Goal: Transaction & Acquisition: Purchase product/service

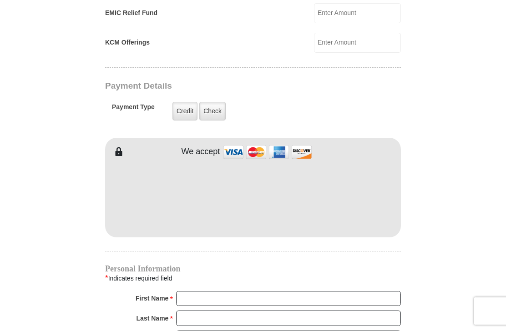
scroll to position [655, 0]
click at [213, 115] on label "Check" at bounding box center [212, 110] width 26 height 19
click at [0, 0] on input "Check" at bounding box center [0, 0] width 0 height 0
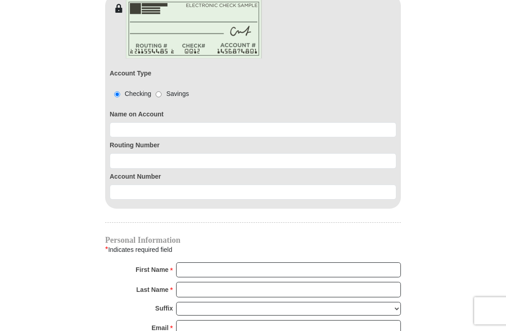
scroll to position [810, 0]
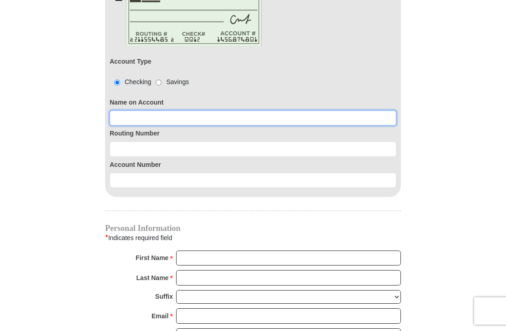
click at [130, 121] on input at bounding box center [253, 118] width 287 height 15
type input "[PERSON_NAME]"
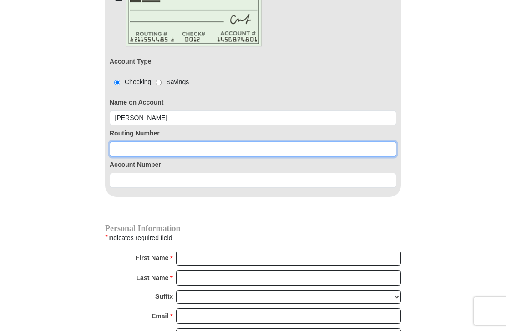
click at [141, 151] on input at bounding box center [253, 148] width 287 height 15
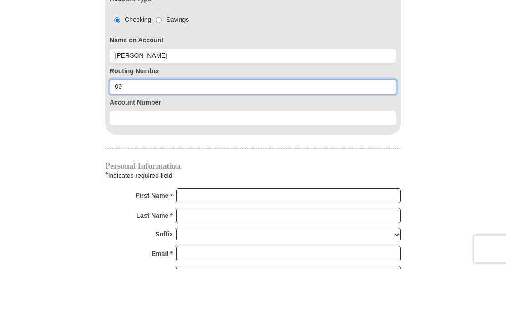
type input "0"
type input "281082384"
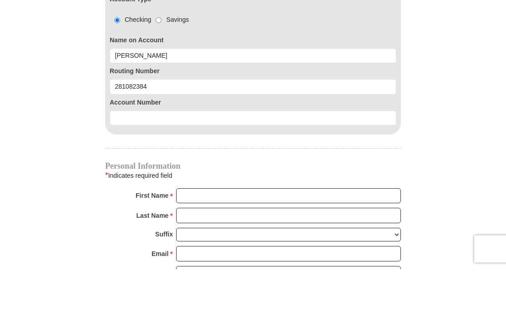
click at [127, 173] on input at bounding box center [253, 180] width 287 height 15
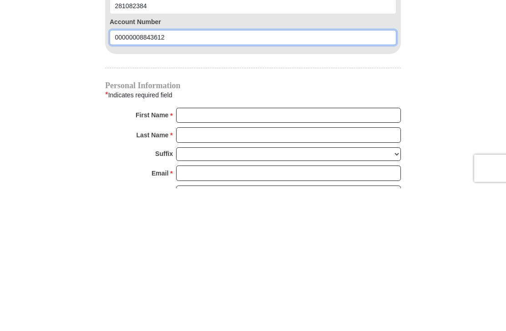
type input "00000008843612"
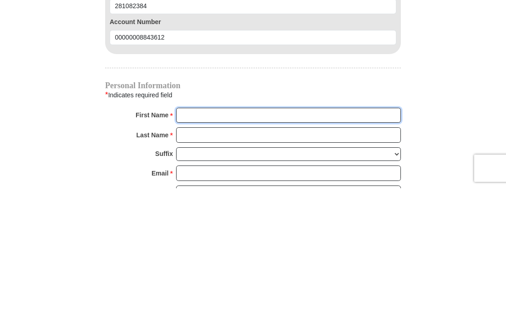
click at [198, 251] on input "First Name *" at bounding box center [288, 258] width 225 height 15
type input "[PERSON_NAME]"
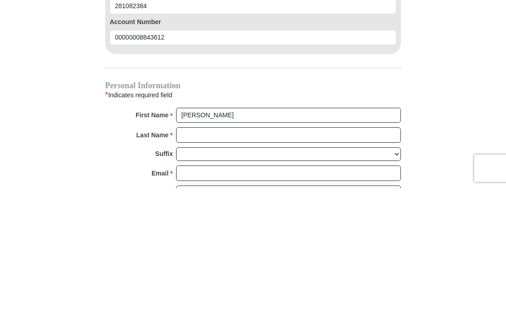
click at [193, 270] on input "Last Name *" at bounding box center [288, 277] width 225 height 15
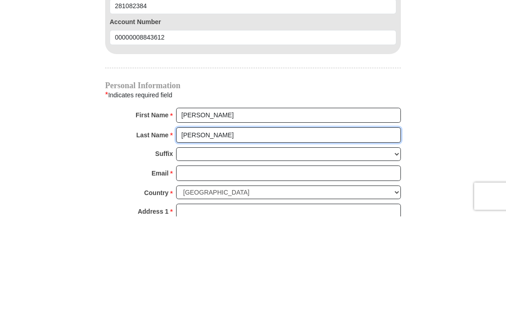
scroll to position [838, 0]
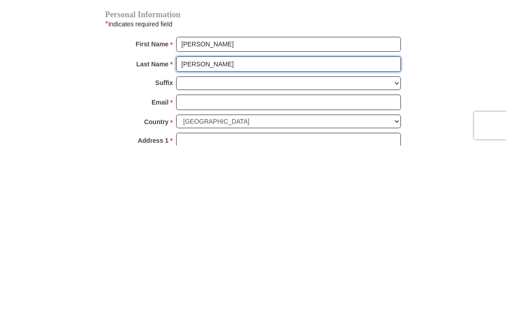
type input "[PERSON_NAME]"
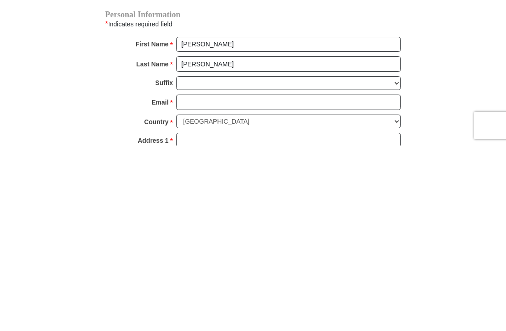
click at [197, 280] on input "Email *" at bounding box center [288, 287] width 225 height 15
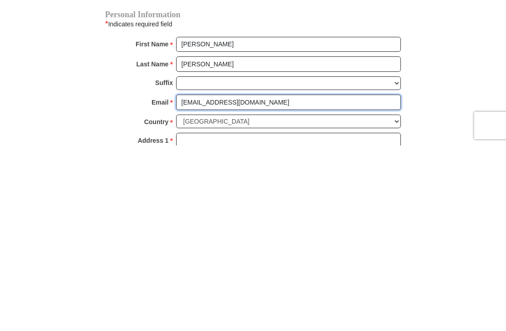
type input "[EMAIL_ADDRESS][DOMAIN_NAME]"
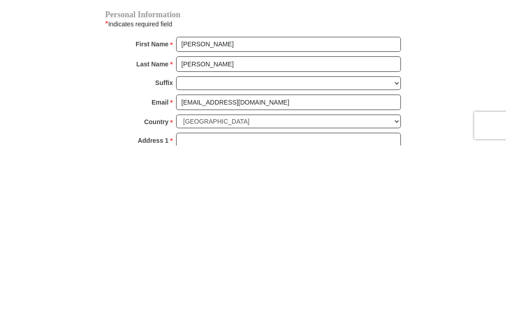
click at [196, 318] on input "Address 1 *" at bounding box center [288, 325] width 225 height 15
type input "PO Box 90082"
type input "[GEOGRAPHIC_DATA]"
select select "WI"
type input "53209-0082"
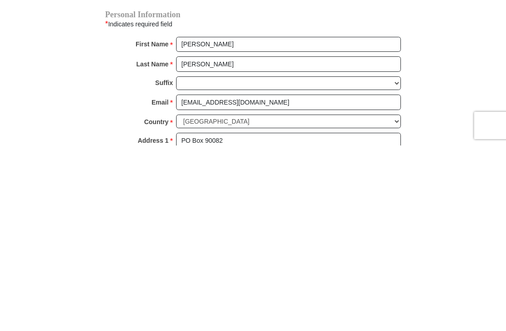
scroll to position [981, 0]
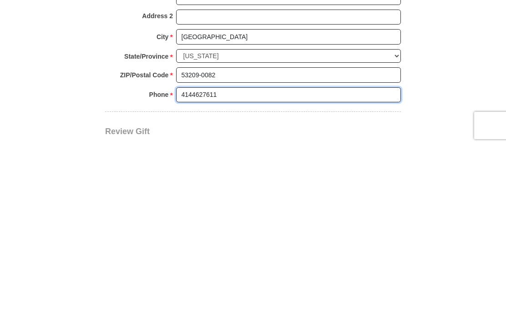
type input "4144627611"
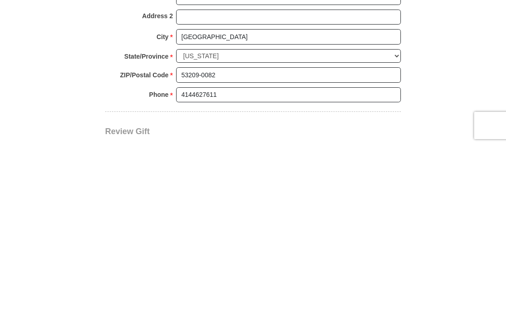
click at [220, 253] on input "53209-0082" at bounding box center [288, 260] width 225 height 15
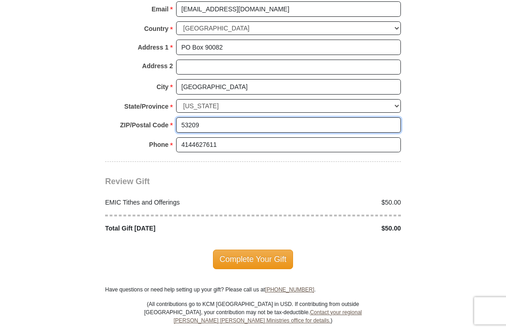
scroll to position [1117, 0]
type input "53209"
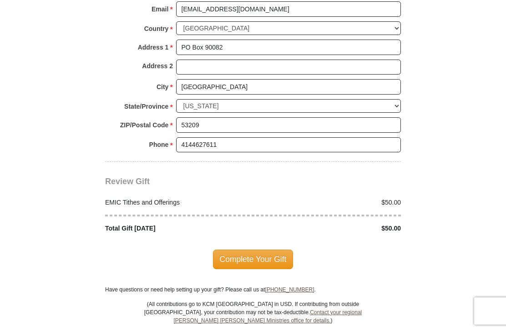
click at [262, 250] on span "Complete Your Gift" at bounding box center [253, 259] width 81 height 19
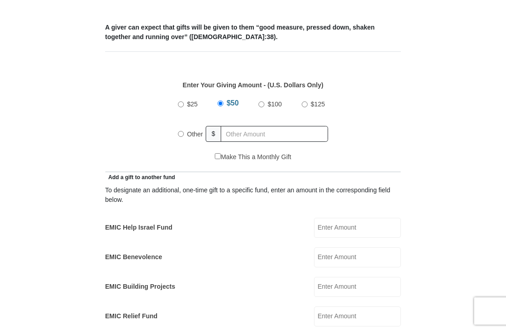
scroll to position [370, 0]
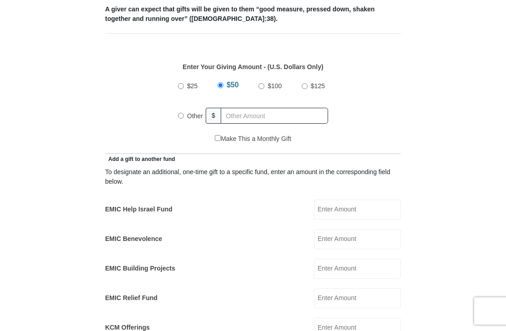
click at [183, 114] on input "Other" at bounding box center [181, 116] width 6 height 6
radio input "true"
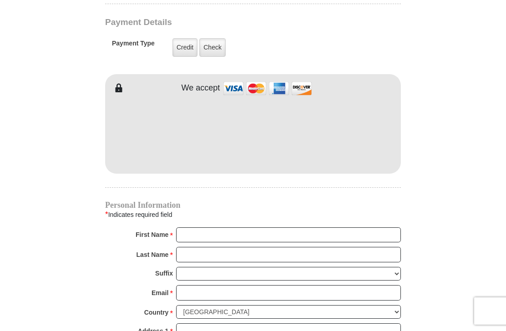
scroll to position [720, 0]
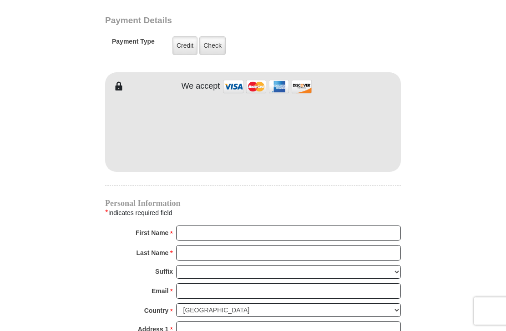
type input "300.00"
click at [211, 48] on label "Check" at bounding box center [212, 45] width 26 height 19
click at [0, 0] on input "Check" at bounding box center [0, 0] width 0 height 0
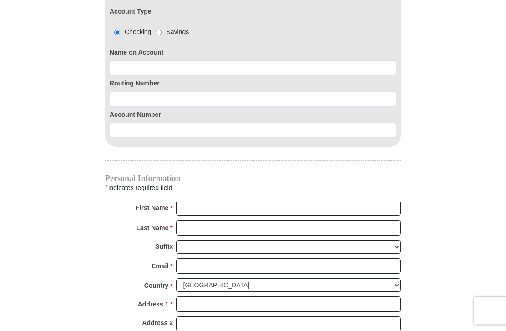
scroll to position [864, 0]
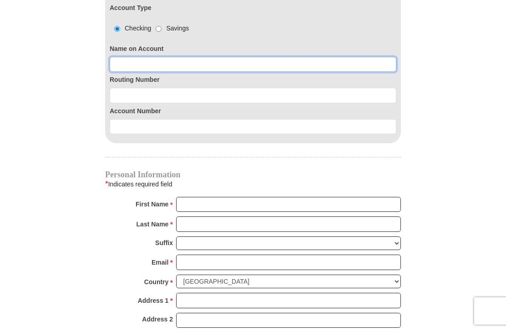
click at [130, 64] on input at bounding box center [253, 64] width 287 height 15
type input "[PERSON_NAME]"
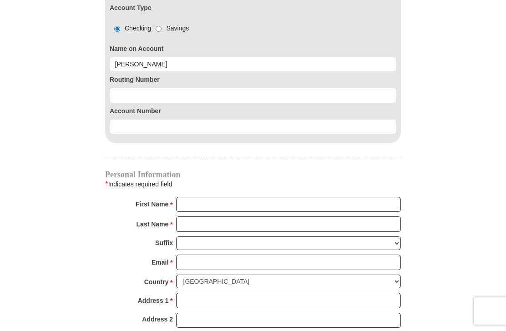
click at [137, 100] on input at bounding box center [253, 95] width 287 height 15
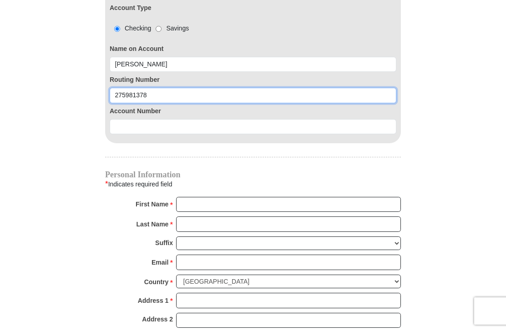
type input "275981378"
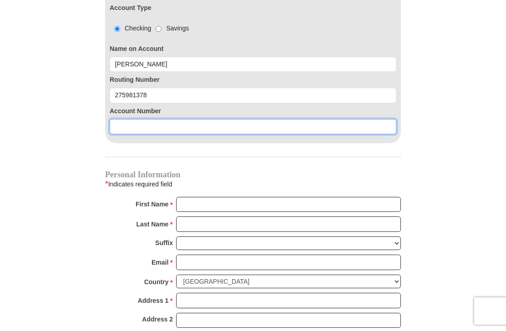
click at [131, 127] on input at bounding box center [253, 126] width 287 height 15
type input "194559"
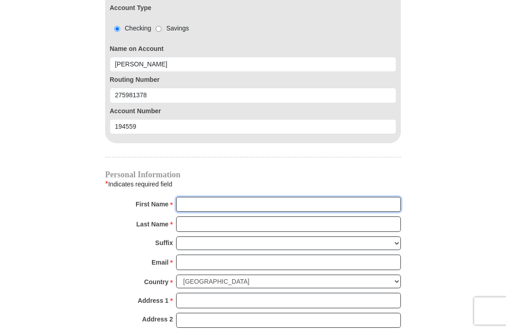
click at [200, 204] on input "First Name *" at bounding box center [288, 204] width 225 height 15
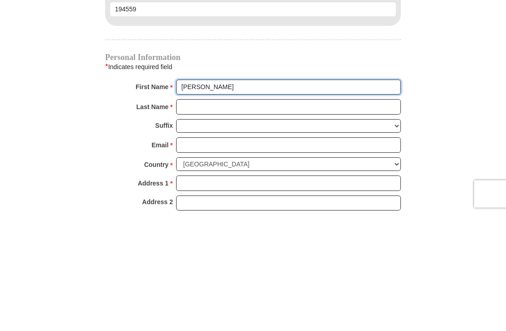
type input "[PERSON_NAME]"
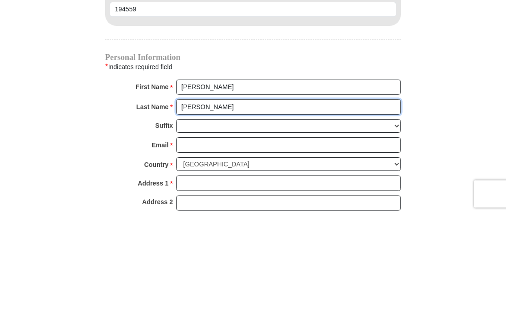
type input "[PERSON_NAME]"
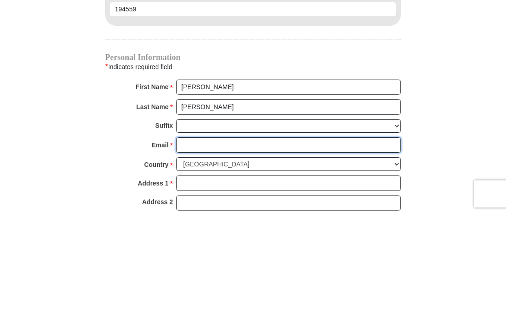
click at [196, 255] on input "Email *" at bounding box center [288, 262] width 225 height 15
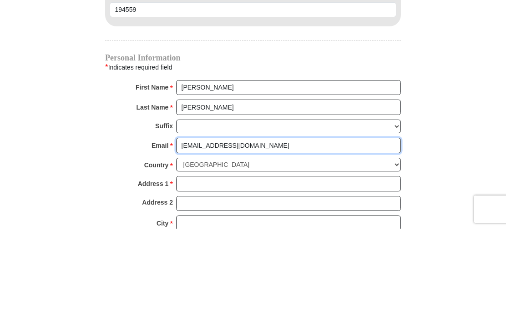
scroll to position [942, 0]
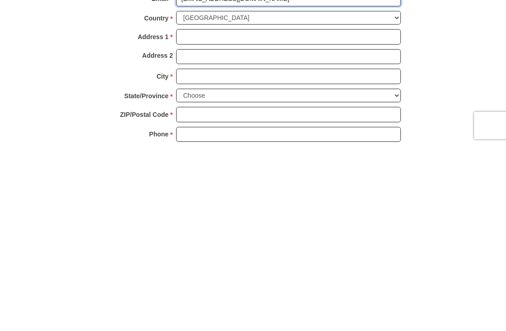
type input "[EMAIL_ADDRESS][DOMAIN_NAME]"
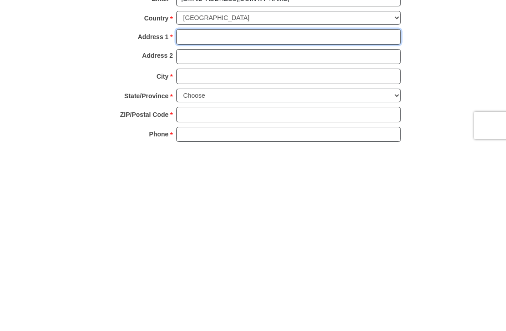
click at [202, 215] on input "Address 1 *" at bounding box center [288, 222] width 225 height 15
type input "PO Box 90082"
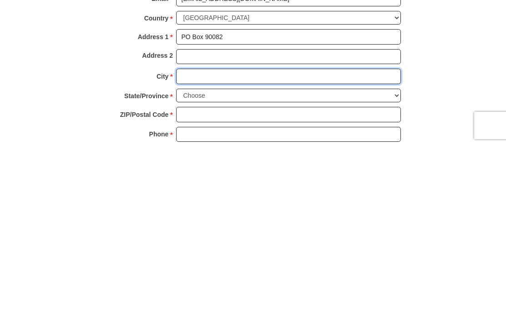
type input "[GEOGRAPHIC_DATA]"
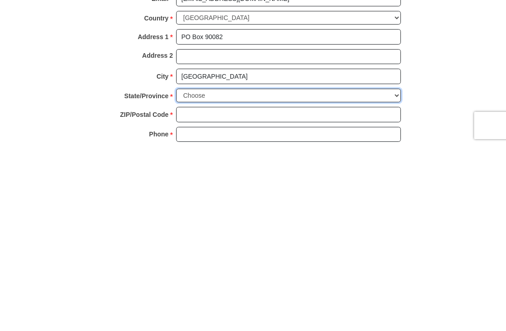
select select "WI"
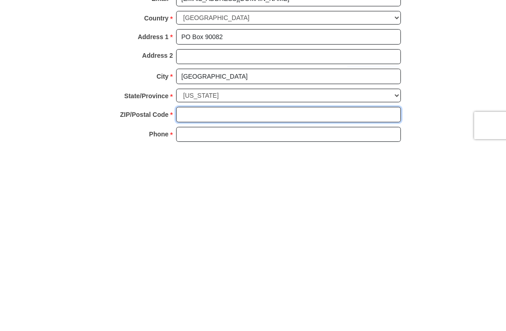
type input "53209-0082"
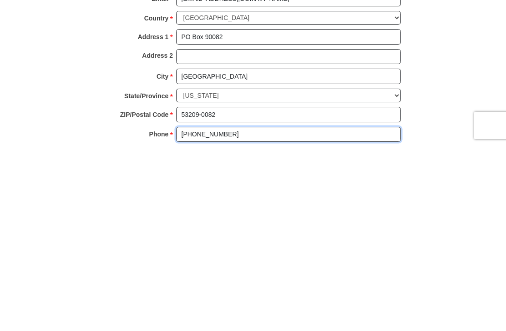
type input "[PHONE_NUMBER]"
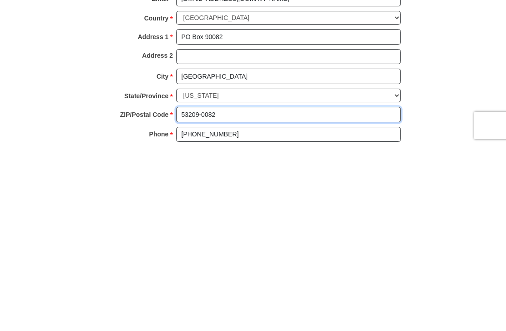
click at [220, 292] on input "53209-0082" at bounding box center [288, 299] width 225 height 15
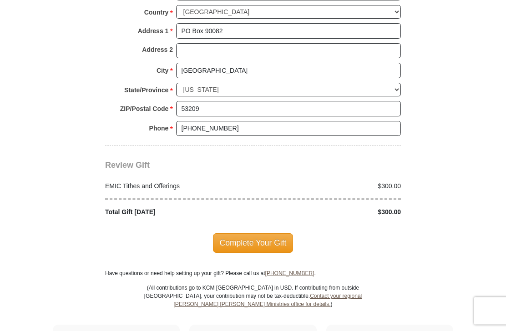
scroll to position [1133, 0]
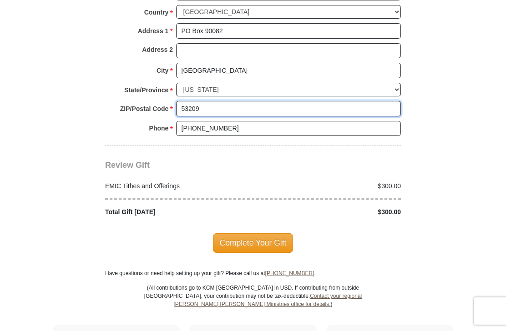
type input "53209"
